Goal: Transaction & Acquisition: Purchase product/service

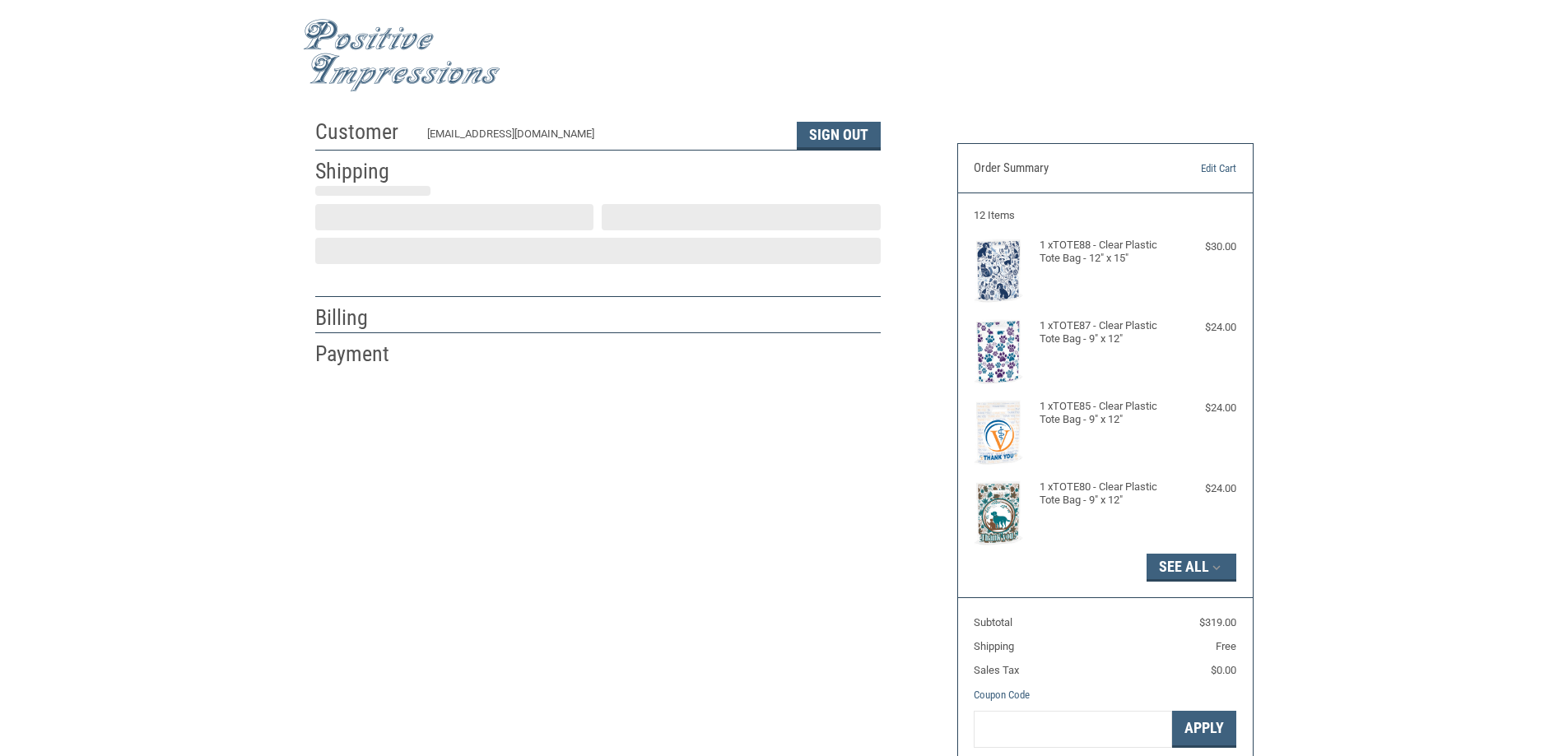
select select "US"
select select "TN"
type input "Burns"
select select "TN"
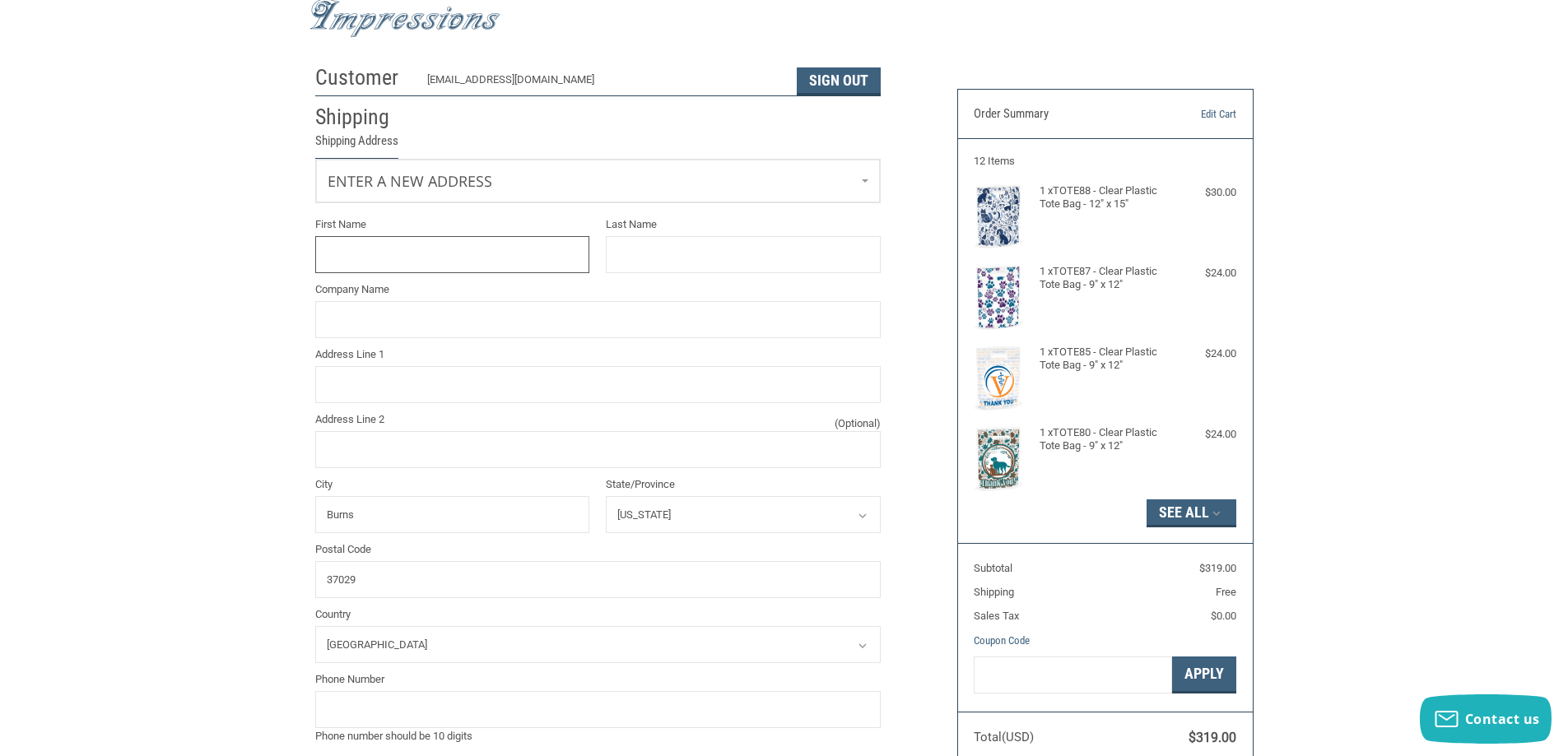
scroll to position [83, 0]
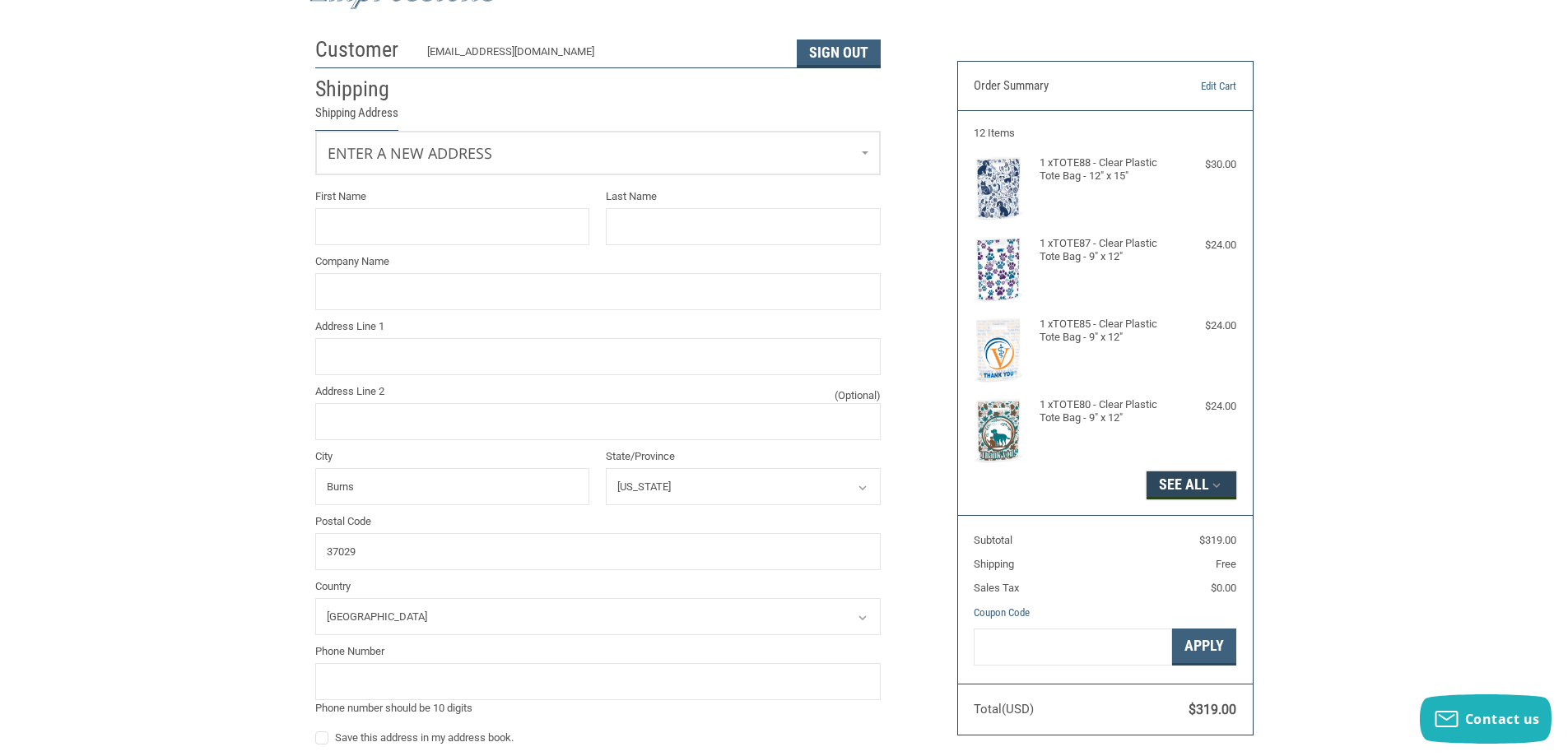
click at [1196, 482] on button "See All" at bounding box center [1191, 485] width 90 height 28
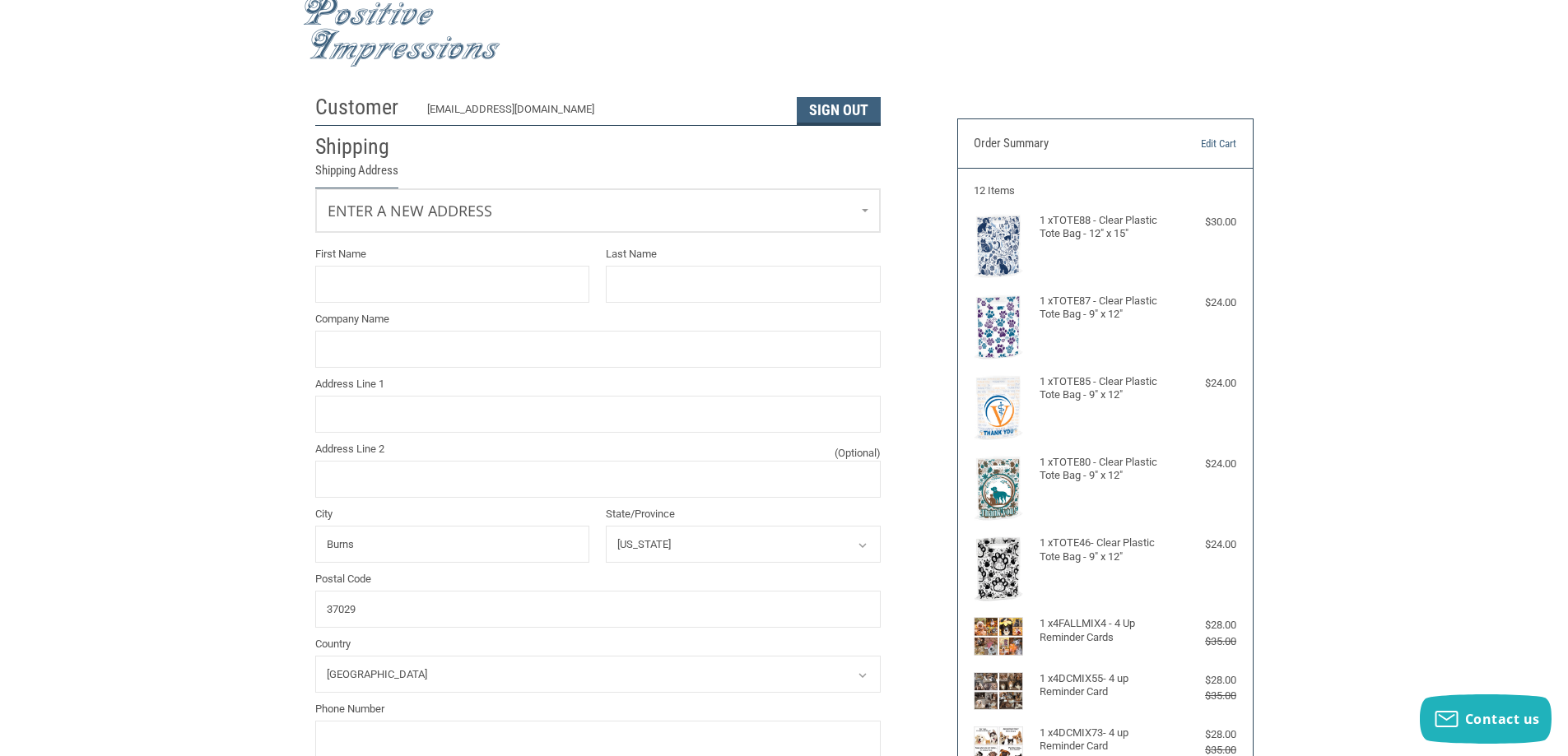
scroll to position [0, 0]
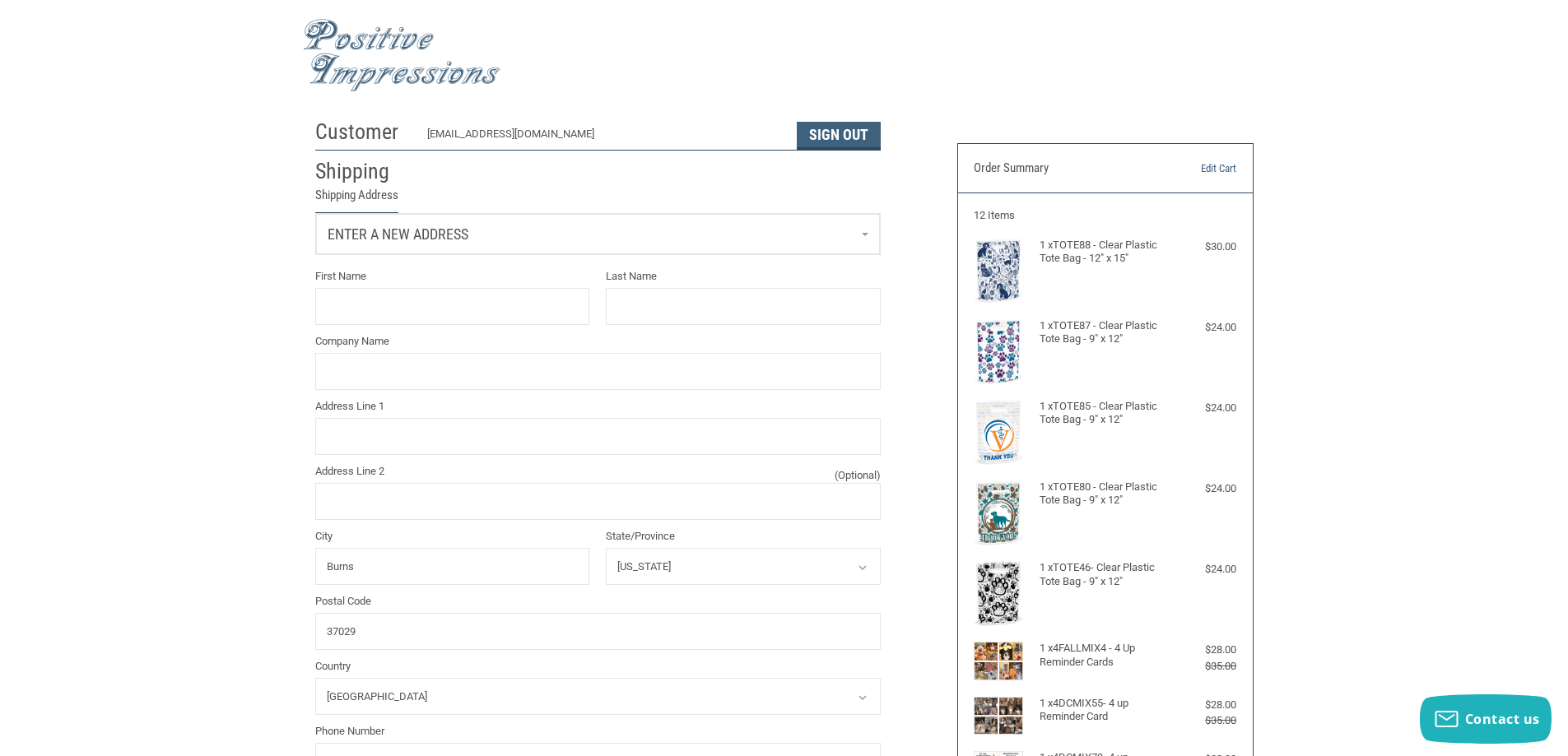
click at [675, 236] on link "Enter a new address" at bounding box center [598, 234] width 563 height 40
click at [494, 313] on p "[GEOGRAPHIC_DATA] 6154461606" at bounding box center [597, 321] width 530 height 16
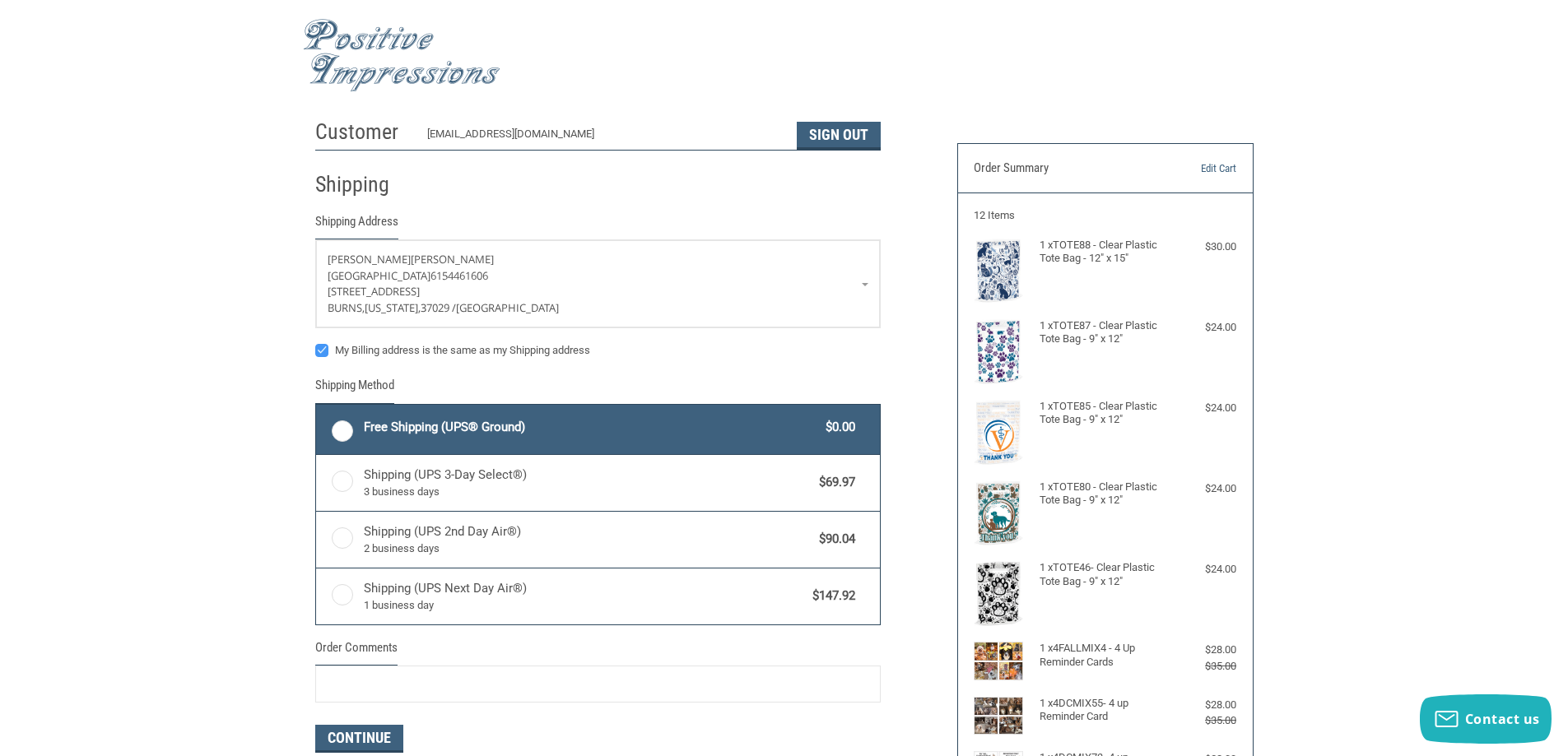
click at [350, 429] on label "Free Shipping (UPS® Ground) $0.00" at bounding box center [598, 430] width 563 height 49
click at [317, 407] on input "Free Shipping (UPS® Ground) $0.00" at bounding box center [316, 406] width 1 height 1
radio input "true"
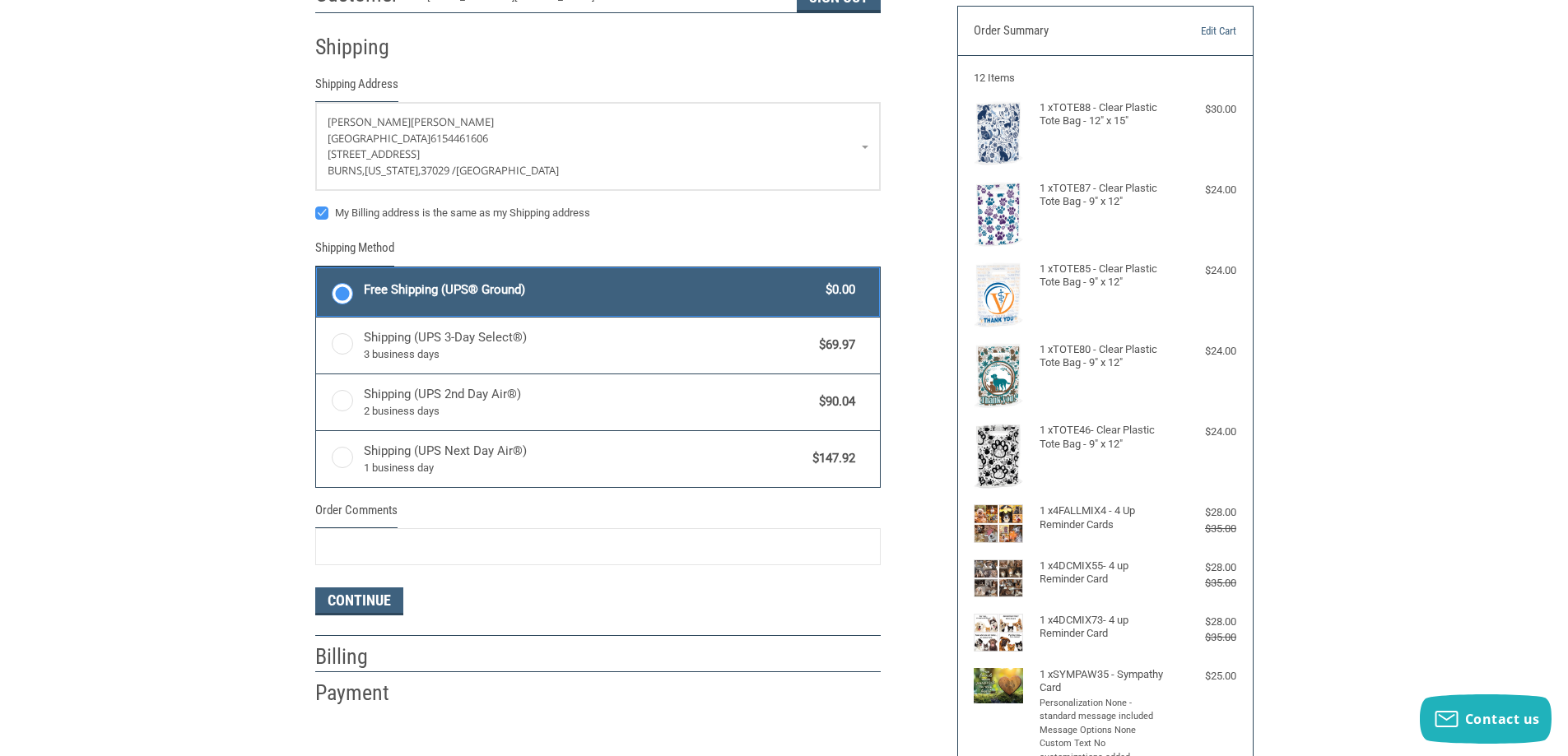
scroll to position [164, 0]
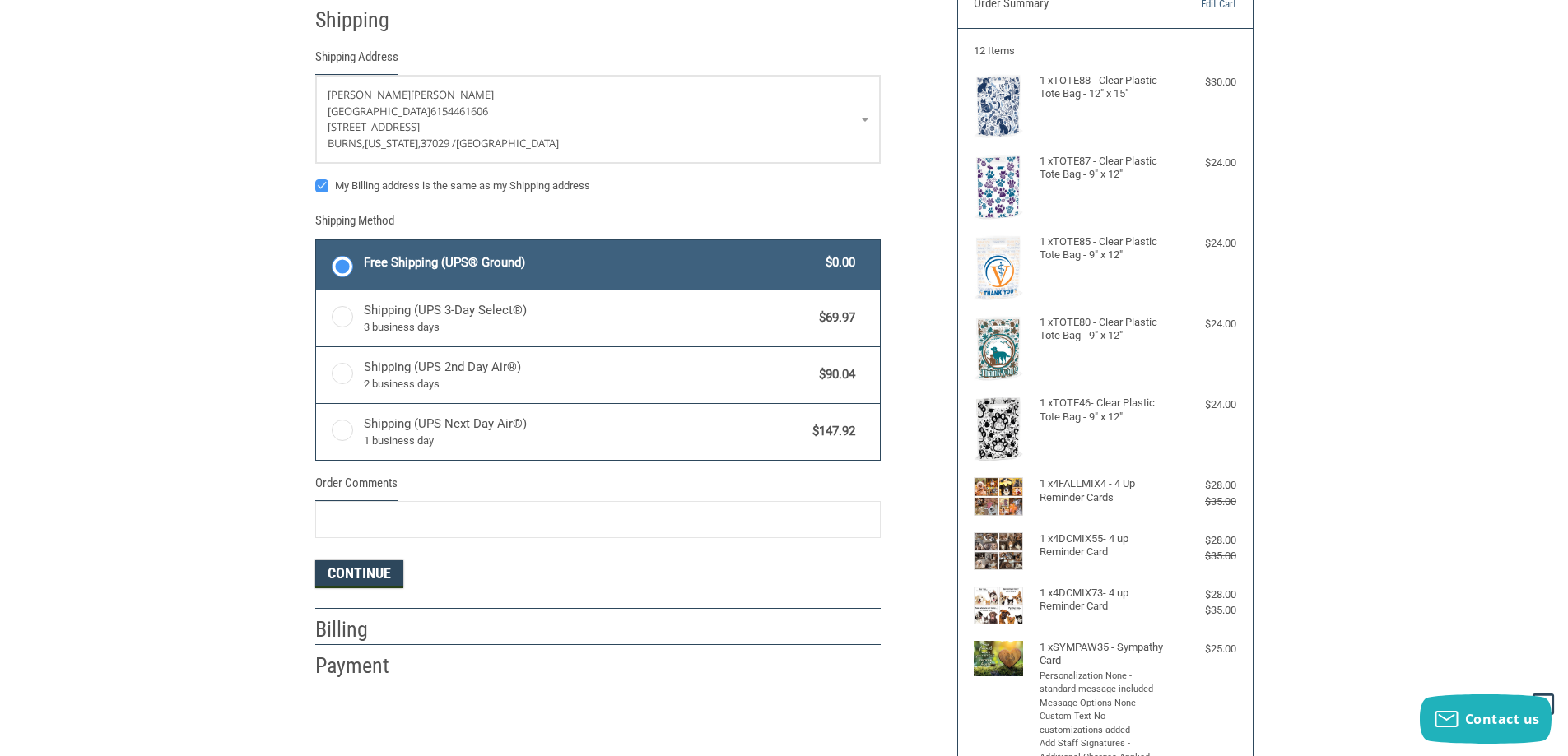
click at [331, 586] on button "Continue" at bounding box center [359, 574] width 88 height 28
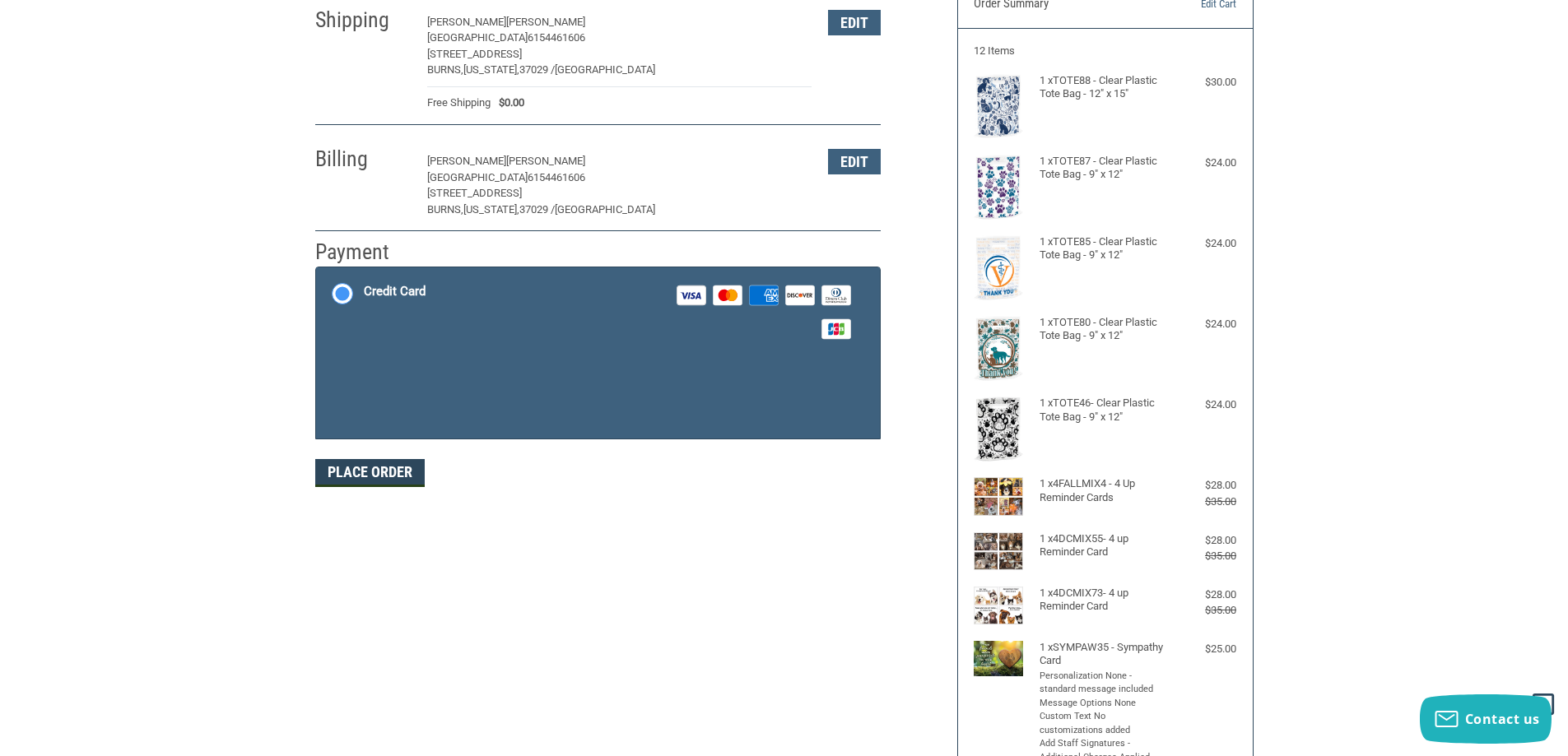
scroll to position [227, 0]
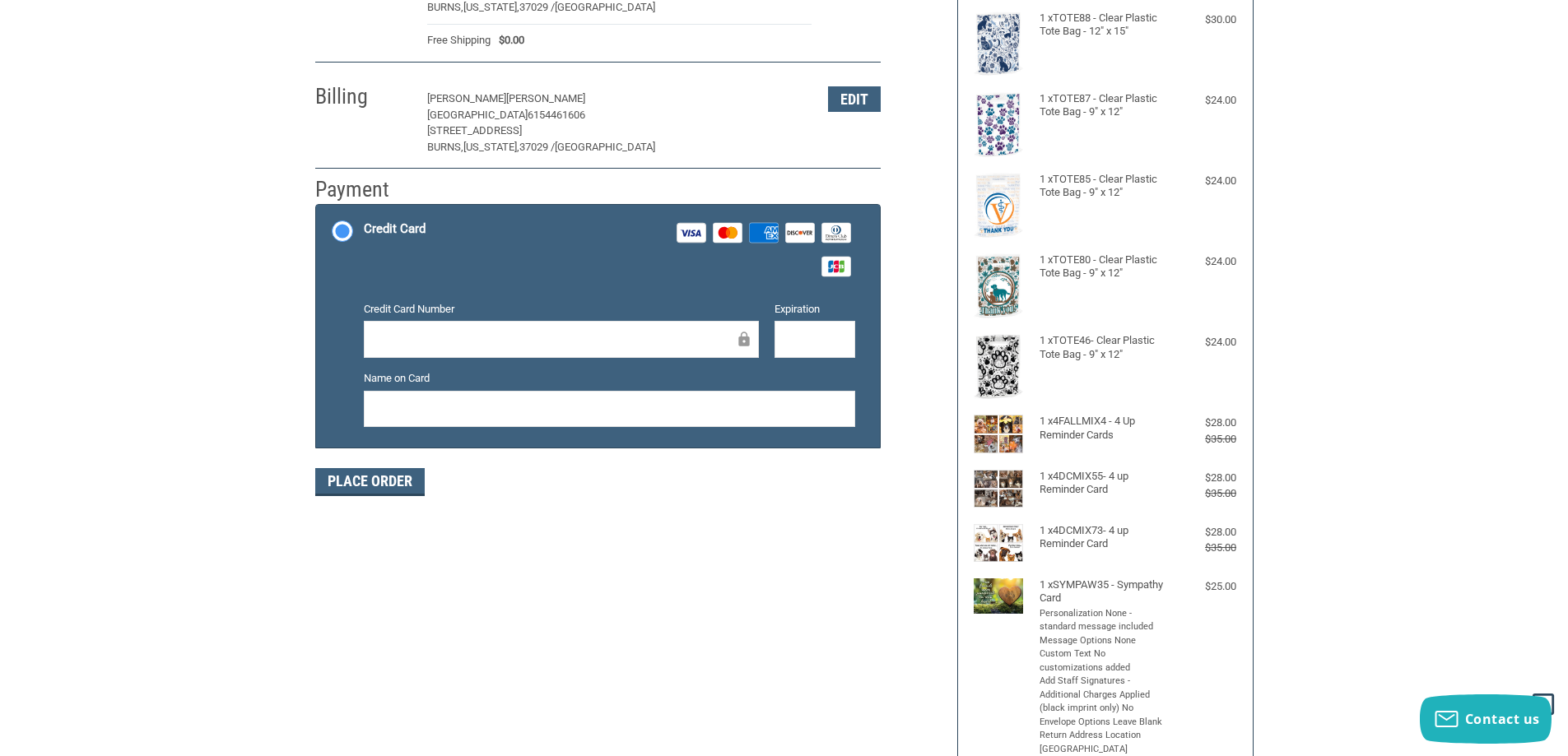
click at [476, 351] on div at bounding box center [561, 339] width 395 height 37
click at [667, 453] on form "Payment Methods Credit Card Credit Card Visa Master Amex Discover Diners Club J…" at bounding box center [598, 351] width 565 height 293
click at [366, 490] on button "Place Order" at bounding box center [370, 482] width 109 height 28
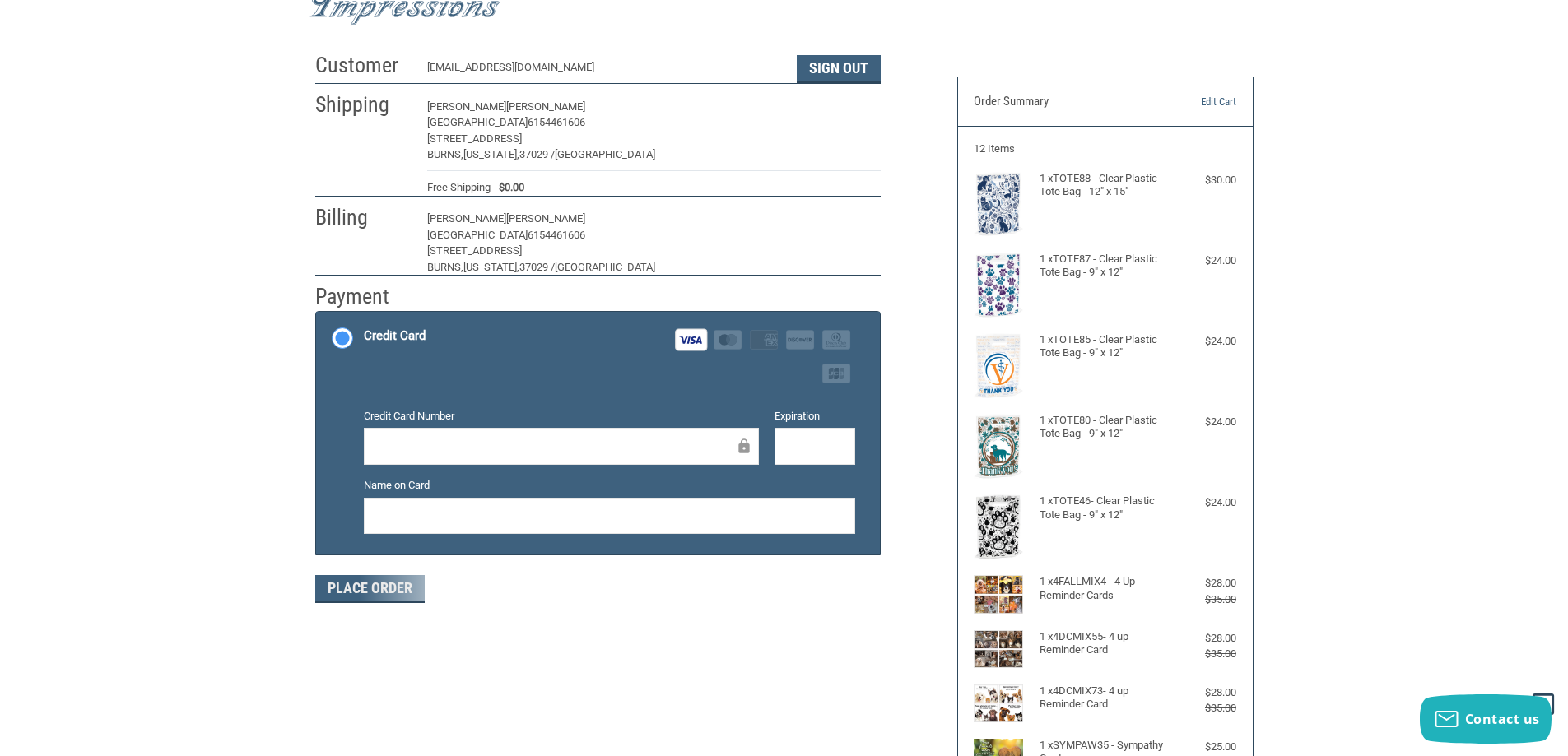
scroll to position [63, 0]
